Goal: Task Accomplishment & Management: Use online tool/utility

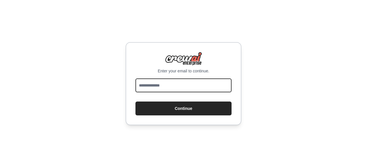
click at [228, 86] on input "email" at bounding box center [183, 86] width 96 height 14
type input "**********"
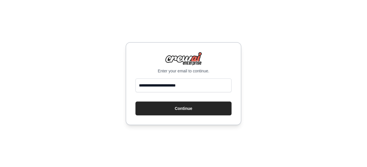
click at [202, 106] on button "Continue" at bounding box center [183, 109] width 96 height 14
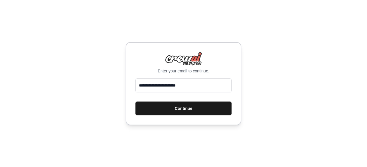
drag, startPoint x: 206, startPoint y: 101, endPoint x: 202, endPoint y: 114, distance: 14.2
click at [202, 114] on button "Continue" at bounding box center [183, 109] width 96 height 14
drag, startPoint x: 202, startPoint y: 114, endPoint x: 193, endPoint y: 108, distance: 10.7
click at [193, 108] on button "Continue" at bounding box center [183, 109] width 96 height 14
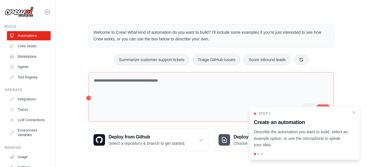
click at [357, 111] on div "Step 1 Create an automation Describe the automation you want to build, select a…" at bounding box center [304, 134] width 111 height 54
click at [355, 113] on icon "Close walkthrough" at bounding box center [353, 112] width 5 height 5
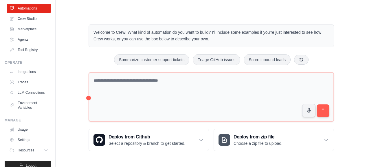
scroll to position [32, 0]
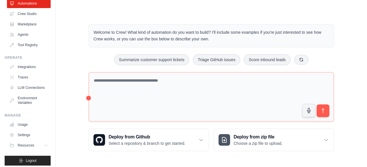
click at [27, 15] on link "Crew Studio" at bounding box center [29, 13] width 44 height 9
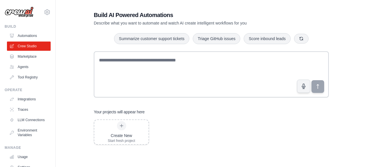
click at [125, 124] on div at bounding box center [121, 125] width 9 height 9
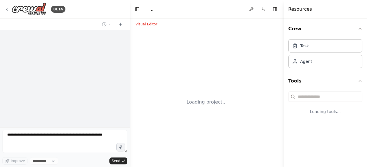
select select "****"
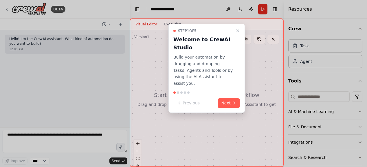
click at [224, 99] on button "Next" at bounding box center [228, 104] width 22 height 10
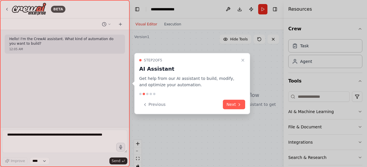
click at [229, 104] on button "Next" at bounding box center [234, 105] width 22 height 10
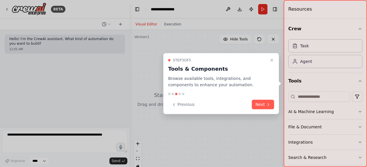
click at [261, 104] on button "Next" at bounding box center [263, 105] width 22 height 10
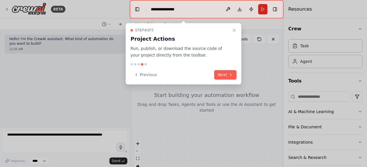
click at [223, 75] on button "Next" at bounding box center [225, 75] width 22 height 10
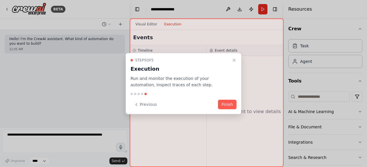
click at [230, 107] on button "Finish" at bounding box center [227, 105] width 19 height 10
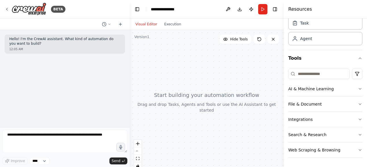
scroll to position [21, 0]
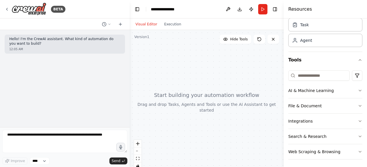
click at [325, 123] on button "Integrations" at bounding box center [325, 121] width 74 height 15
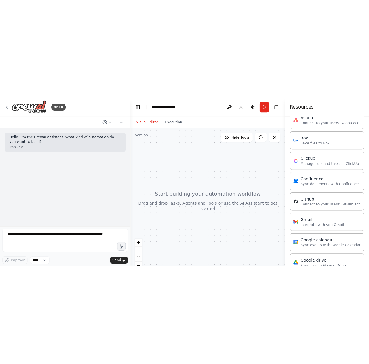
scroll to position [163, 0]
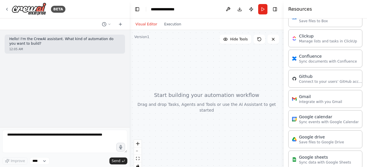
click at [320, 84] on div "Github Connect to your users’ GitHub accounts" at bounding box center [325, 79] width 74 height 18
